Goal: Information Seeking & Learning: Compare options

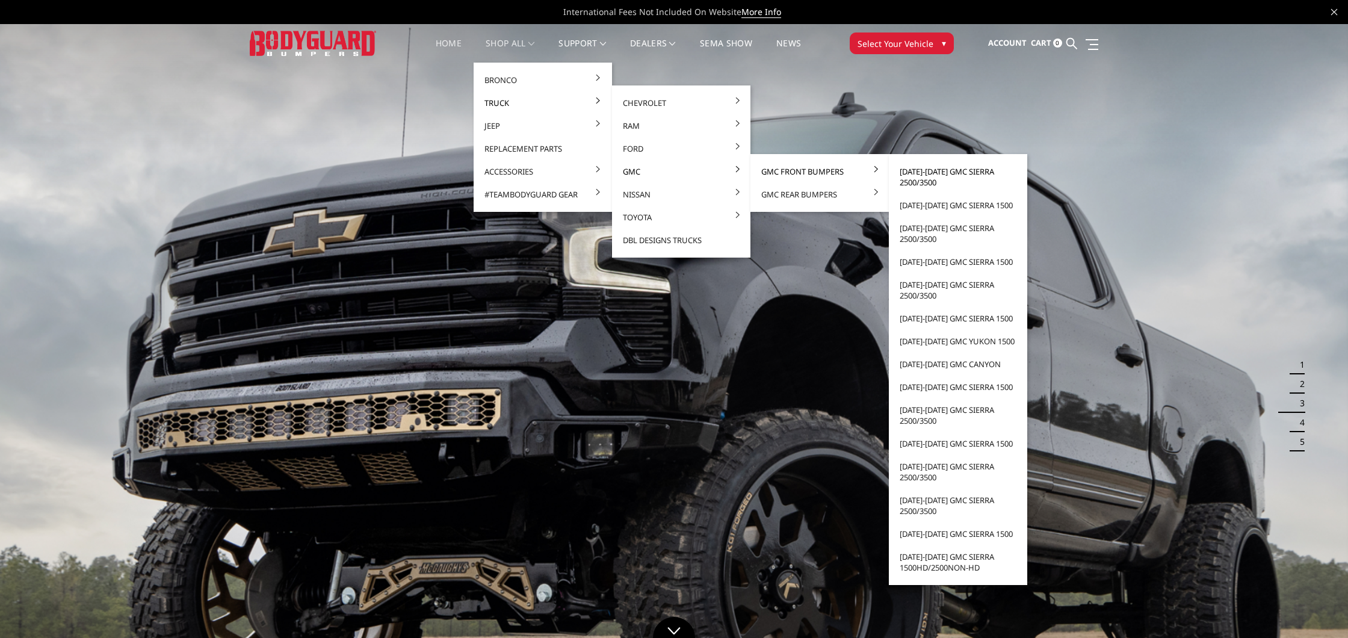
click at [912, 170] on link "[DATE]-[DATE] GMC Sierra 2500/3500" at bounding box center [958, 177] width 129 height 34
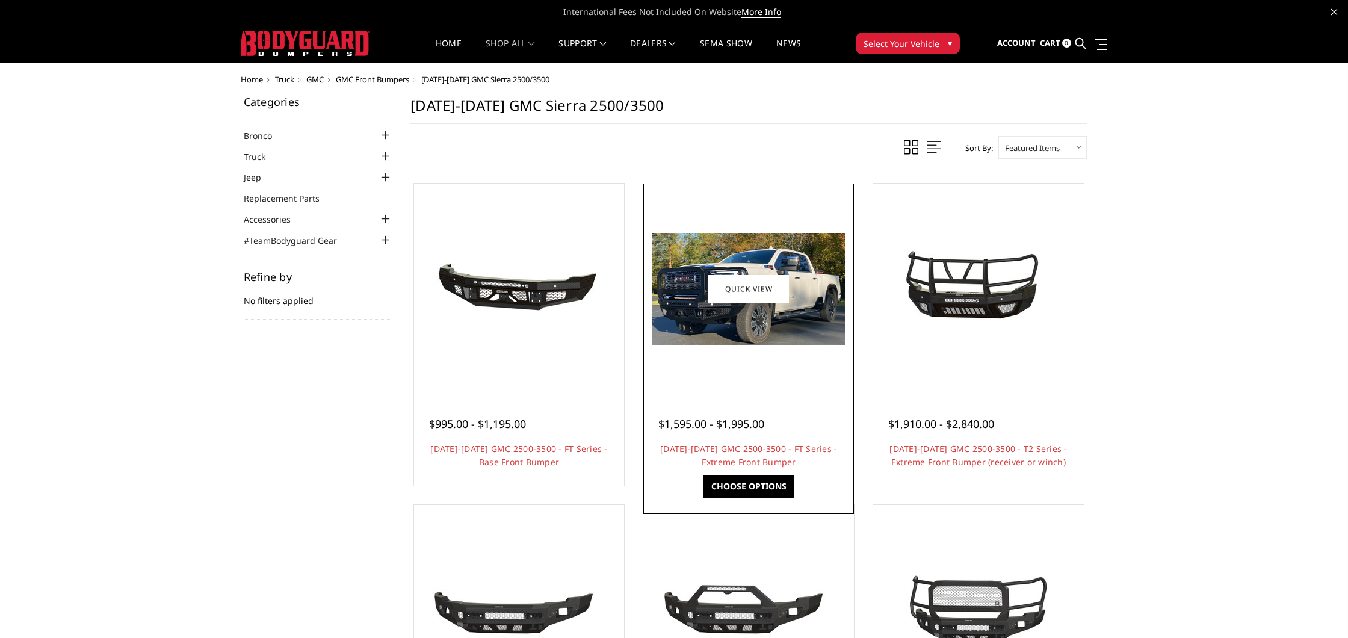
click at [801, 243] on img at bounding box center [748, 289] width 193 height 112
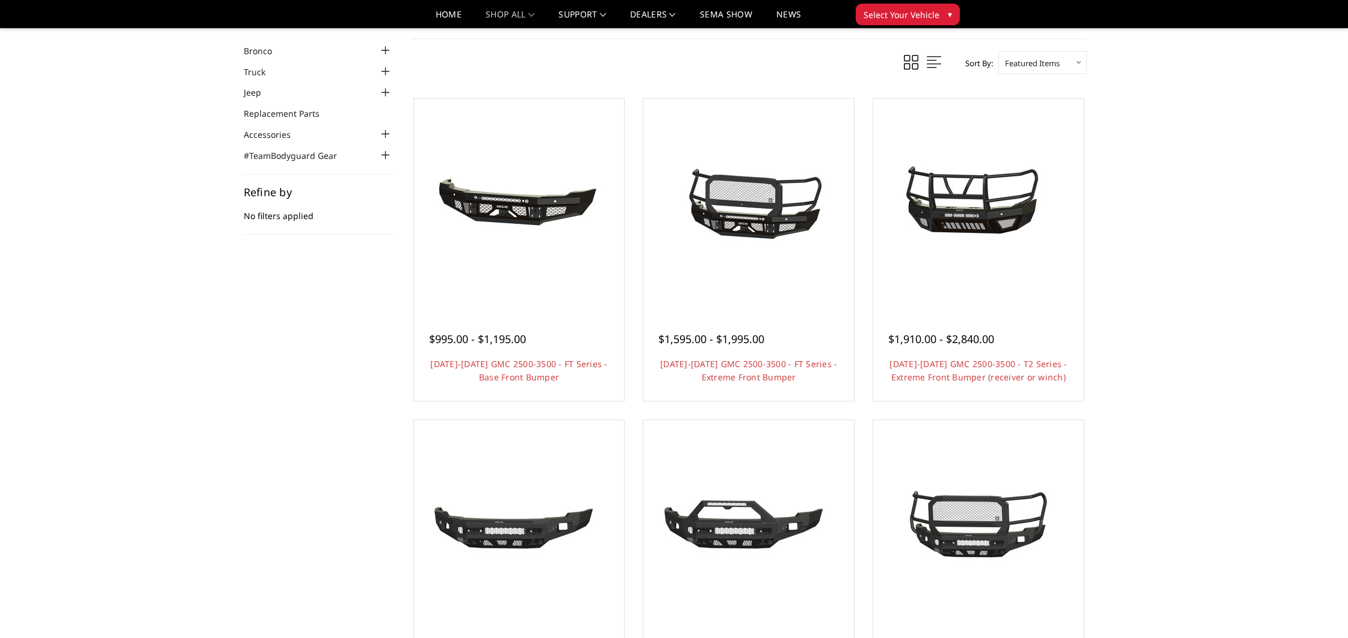
scroll to position [46, 0]
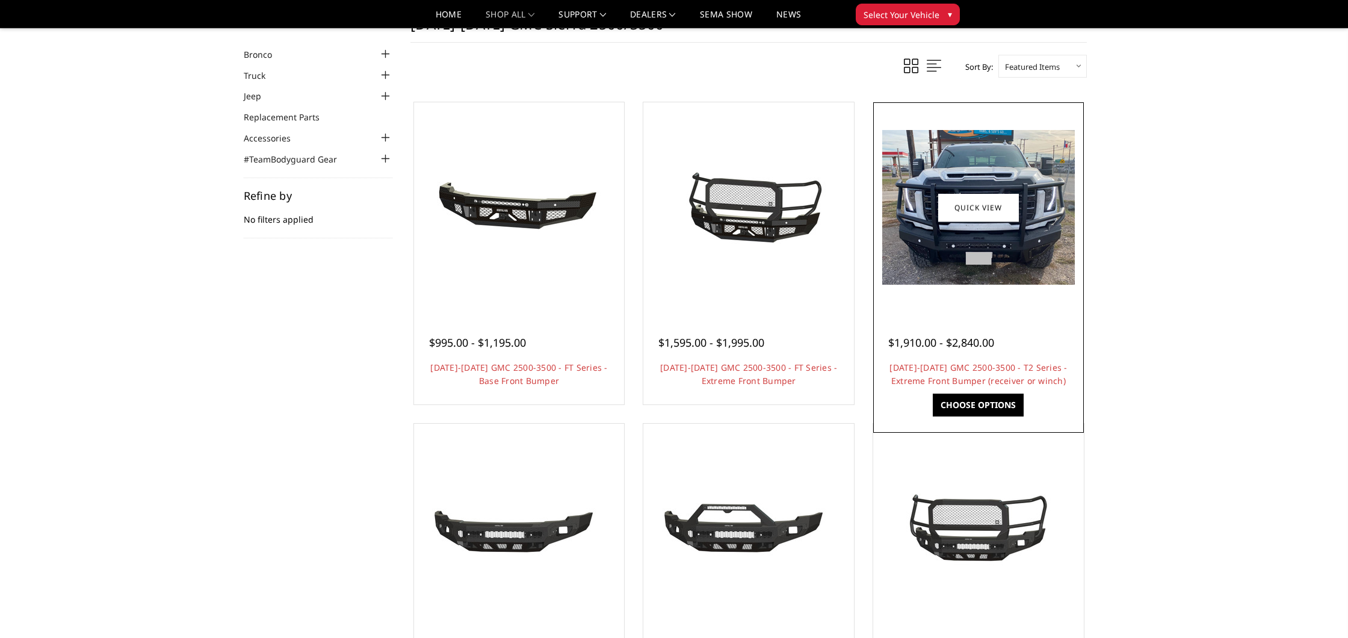
click at [1039, 254] on img at bounding box center [978, 207] width 193 height 155
